Goal: Task Accomplishment & Management: Manage account settings

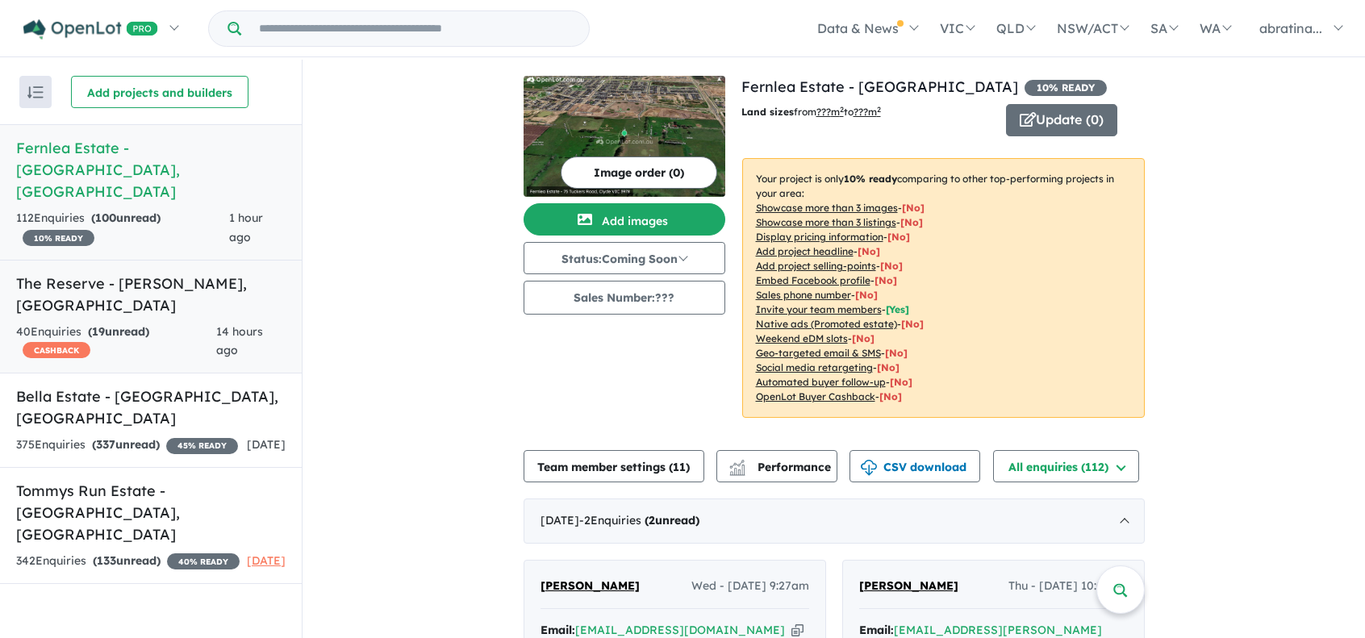
click at [221, 324] on span "14 hours ago" at bounding box center [239, 341] width 47 height 34
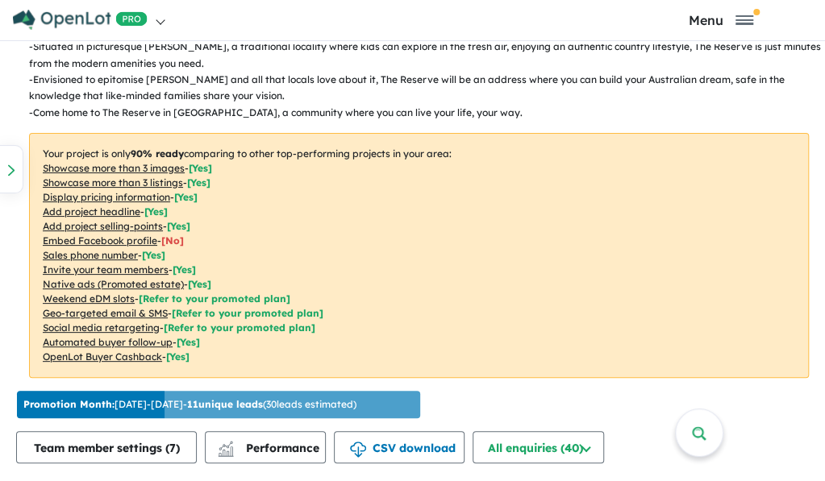
scroll to position [796, 0]
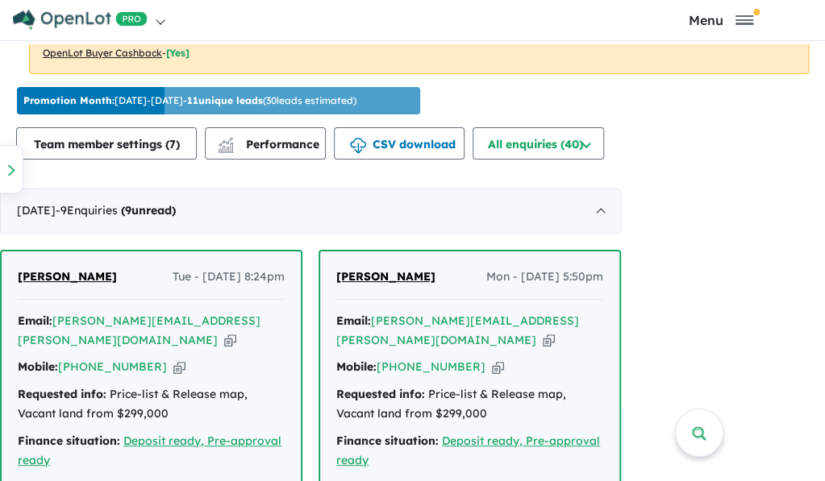
click at [543, 332] on icon "button" at bounding box center [549, 340] width 12 height 17
click at [492, 359] on icon "button" at bounding box center [498, 367] width 12 height 17
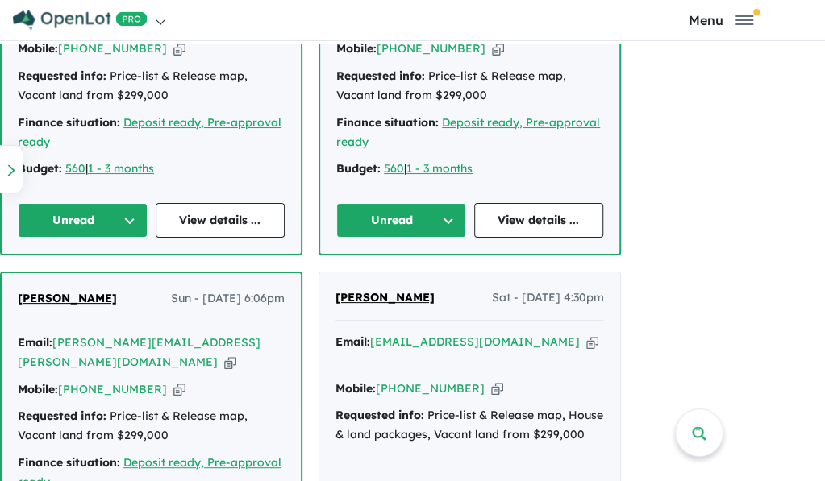
scroll to position [1038, 0]
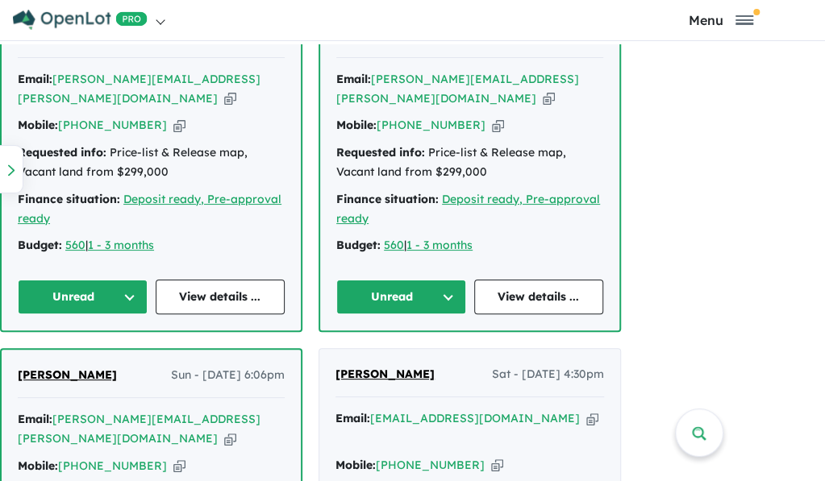
click at [447, 280] on button "Unread" at bounding box center [401, 297] width 130 height 35
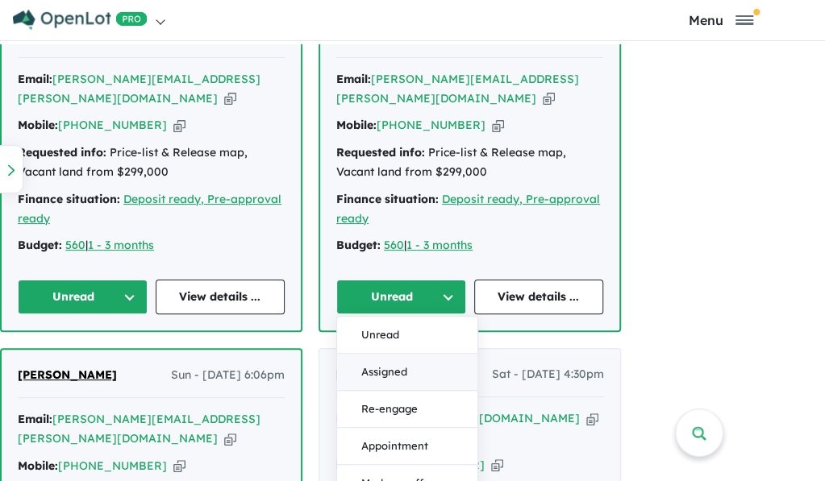
click at [402, 354] on button "Assigned" at bounding box center [407, 372] width 140 height 37
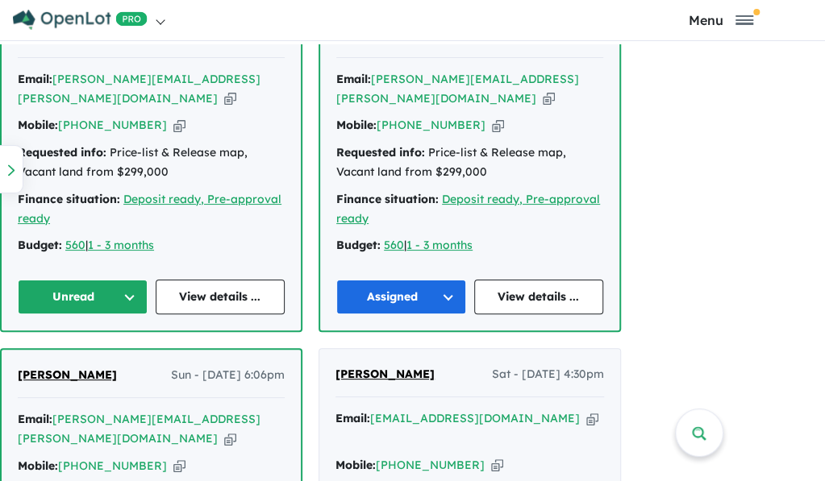
click at [124, 281] on button "Unread" at bounding box center [83, 297] width 130 height 35
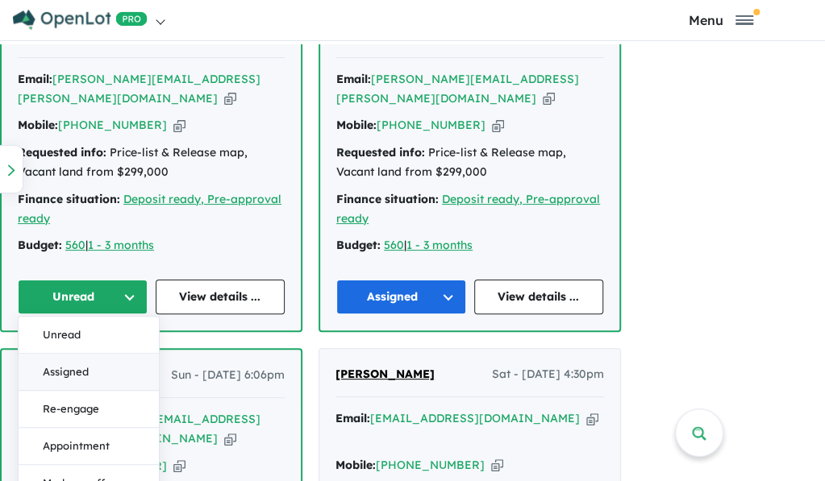
click at [82, 354] on button "Assigned" at bounding box center [89, 372] width 140 height 37
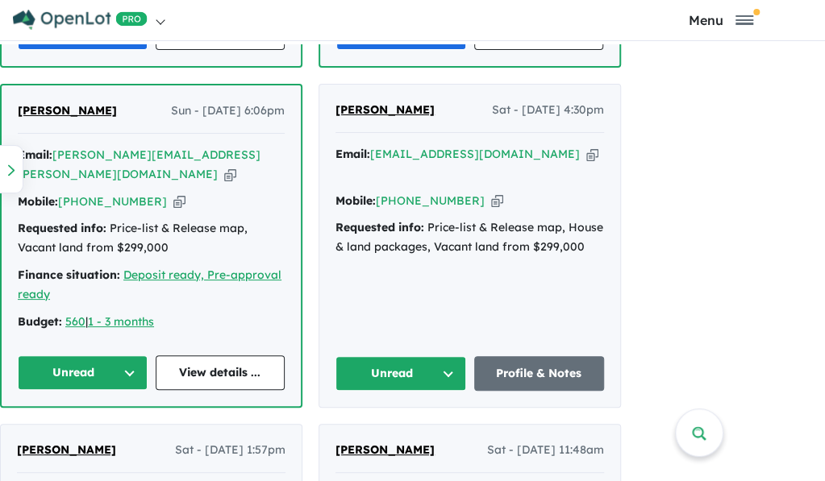
scroll to position [1280, 0]
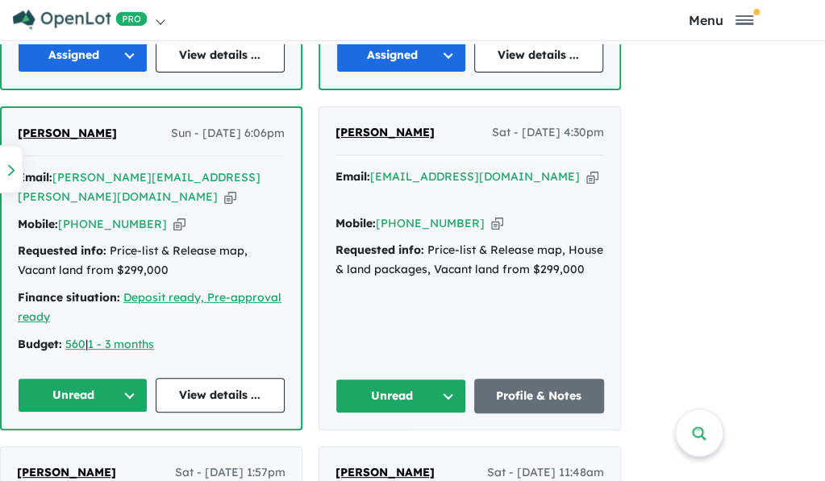
click at [124, 378] on button "Unread" at bounding box center [83, 395] width 130 height 35
click at [106, 452] on button "Assigned" at bounding box center [89, 470] width 140 height 37
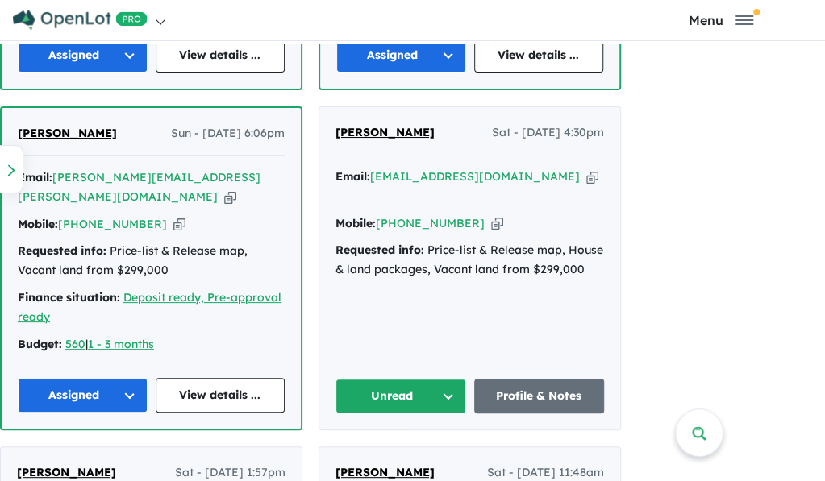
click at [447, 379] on button "Unread" at bounding box center [401, 396] width 131 height 35
click at [419, 453] on button "Assigned" at bounding box center [406, 471] width 140 height 37
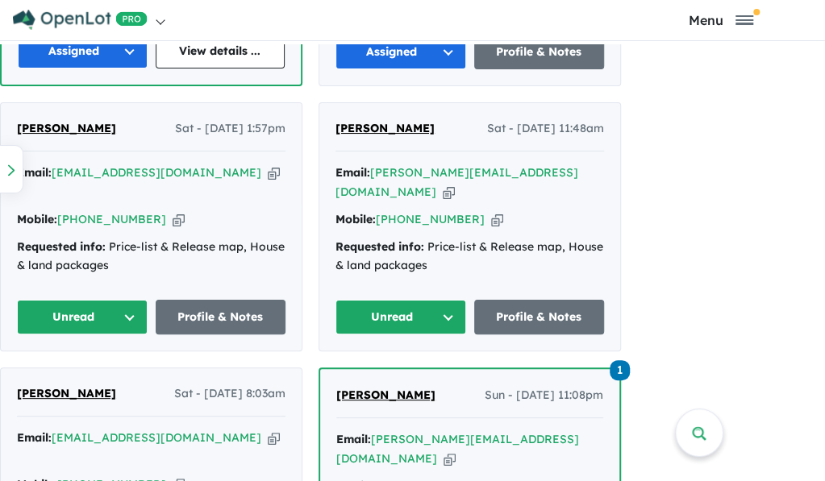
scroll to position [1683, 0]
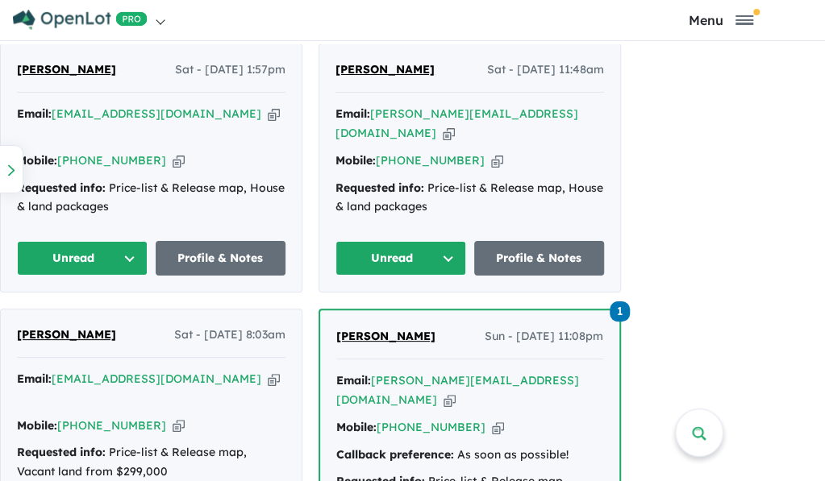
click at [113, 241] on button "Unread" at bounding box center [82, 258] width 131 height 35
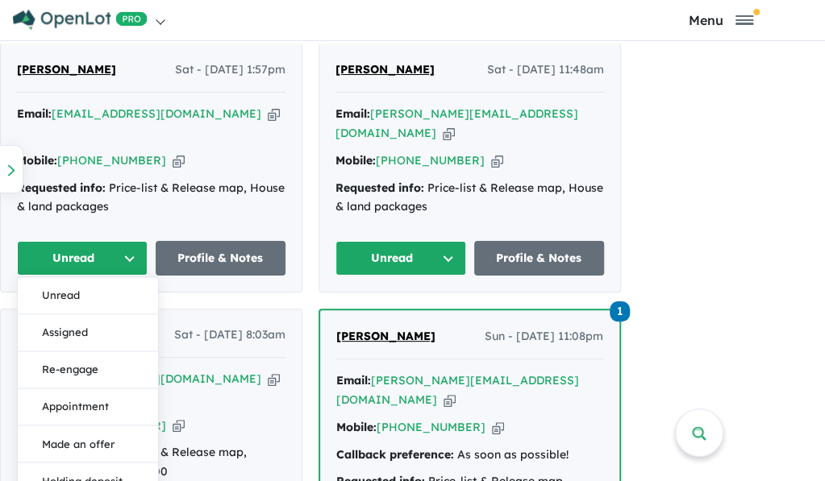
drag, startPoint x: 98, startPoint y: 267, endPoint x: 216, endPoint y: 299, distance: 122.9
click at [98, 315] on button "Assigned" at bounding box center [88, 333] width 140 height 37
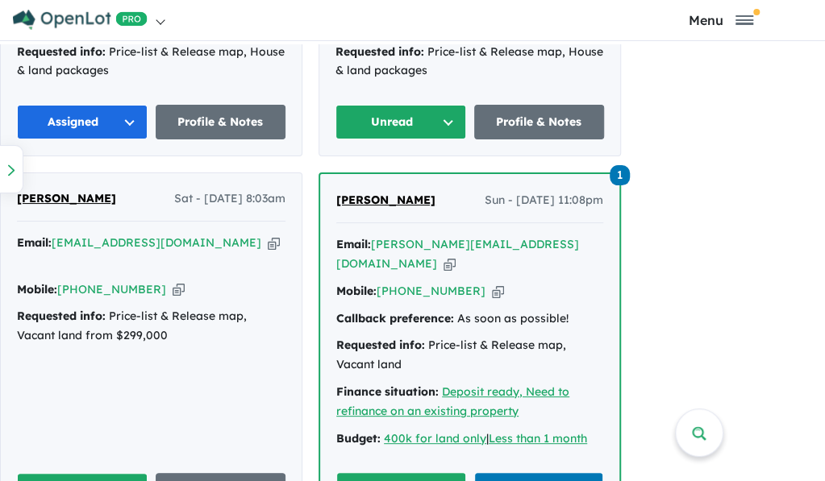
scroll to position [1845, 0]
